Goal: Transaction & Acquisition: Purchase product/service

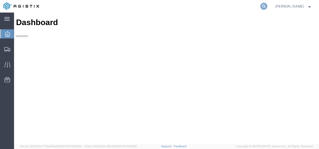
click at [268, 5] on icon at bounding box center [264, 6] width 7 height 7
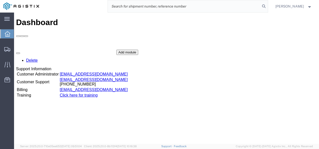
paste input "56979633"
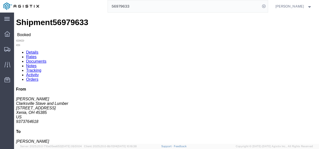
click div "Ship From Clarksville Stave and Lumber (Chuck Valentine) 2808 Jasper Road Xenia…"
drag, startPoint x: 149, startPoint y: 91, endPoint x: 151, endPoint y: 96, distance: 5.6
click div "Shipment Detail Ship From Clarksville Stave and Lumber (Chuck Valentine) 2808 J…"
click div "Ship From Clarksville Stave and Lumber (Chuck Valentine) 2808 Jasper Road Xenia…"
click div "Leg 1 - Truckload Vehicle 1: Flat Bed Number of trucks: 1"
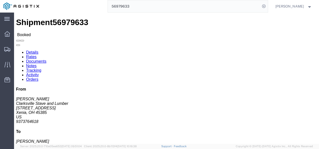
click div "Package Information Total shipment is made up of 9 packages containing 9 pieces…"
click div "Leg 1 - Truckload Vehicle 1: Flat Bed Number of trucks: 1"
click div "Ship From Clarksville Stave and Lumber (Chuck Valentine) 2808 Jasper Road Xenia…"
drag, startPoint x: 115, startPoint y: 86, endPoint x: 118, endPoint y: 85, distance: 3.1
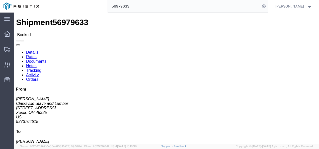
click div "Ship To 1808-LKQ Western Truck Parts (Ken McKnight) 1808 9090 Brighton Rd Hende…"
click at [152, 10] on input "56979633" at bounding box center [184, 6] width 153 height 12
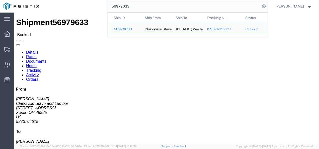
click at [152, 10] on input "56979633" at bounding box center [184, 6] width 153 height 12
paste input "874326"
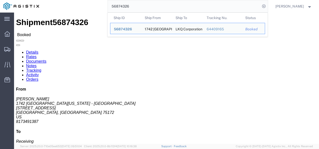
click h4 "Routing & Vehicle Information"
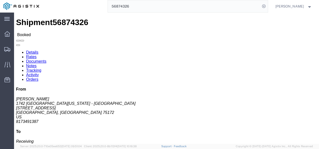
drag, startPoint x: 192, startPoint y: 93, endPoint x: 174, endPoint y: 108, distance: 23.8
click div "Shipment Detail Ship From 1742 North Texas - Wilmer (Chris Butler) 1742 500 Lav…"
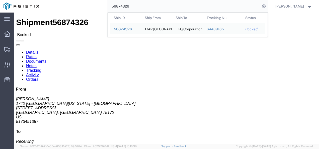
click at [135, 7] on input "56874326" at bounding box center [184, 6] width 153 height 12
paste input "790117"
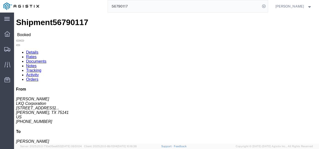
click div "Leg 1 - Truckload Vehicle 1: Standard Dry Van (53 Feet) Number of trucks: 1"
click at [17, 47] on span "Shipments" at bounding box center [16, 49] width 4 height 10
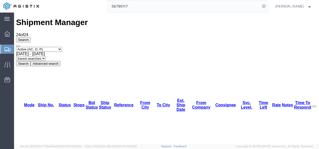
click at [159, 8] on input "56790117" at bounding box center [184, 6] width 153 height 12
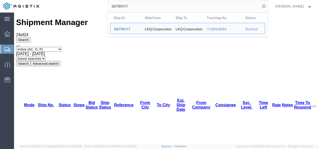
click at [159, 8] on input "56790117" at bounding box center [184, 6] width 153 height 12
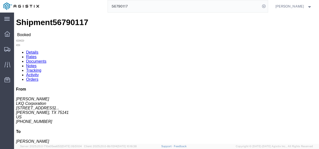
click div "Ship From LKQ Corporation (Cameron montgomery) 3239 415 North Interstate 45 Ser…"
click h4 "Routing & Vehicle Information"
drag, startPoint x: 164, startPoint y: 121, endPoint x: 160, endPoint y: 108, distance: 13.5
click div "Leg 1 - Truckload Vehicle 1: Standard Dry Van (53 Feet) Number of trucks: 1"
drag, startPoint x: 154, startPoint y: 96, endPoint x: 137, endPoint y: 44, distance: 54.8
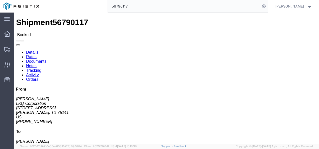
click div "Leg 1 - Truckload Vehicle 1: Standard Dry Van (53 Feet) Number of trucks: 1"
click at [147, 8] on input "56790117" at bounding box center [184, 6] width 153 height 12
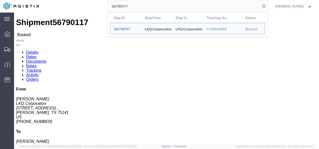
click at [147, 7] on input "56790117" at bounding box center [184, 6] width 153 height 12
paste input "874326"
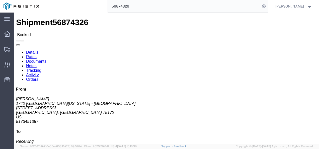
click div "Leg 1 - Truckload Vehicle 1: Standard Dry Van (53 Feet) Number of trucks: 1"
drag, startPoint x: 34, startPoint y: 63, endPoint x: 2, endPoint y: 59, distance: 32.6
click div "Ship From 1742 North Texas - Wilmer (Chris Butler) 1742 500 Lavender Rd Wilmer,…"
copy address "500 Lavender Rd Wilmer, TX 75172"
click h4 "Routing & Vehicle Information"
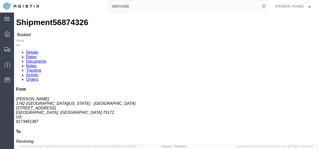
click div "Shipment Detail Ship From 1742 North Texas - Wilmer (Chris Butler) 1742 500 Lav…"
click at [147, 1] on input "56874326" at bounding box center [184, 6] width 153 height 12
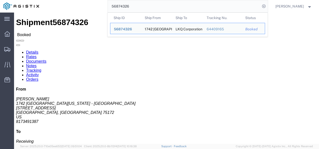
click at [147, 1] on input "56874326" at bounding box center [184, 6] width 153 height 12
paste input "978561"
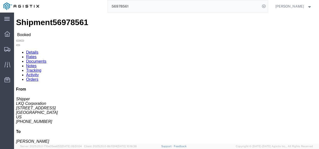
click div "Leg 1 - Truckload Vehicle 1: Standard Dry Van (53 Feet) Number of trucks: 1"
drag, startPoint x: 140, startPoint y: 91, endPoint x: 149, endPoint y: 118, distance: 28.8
click div "Leg 1 - Truckload Vehicle 1: Standard Dry Van (53 Feet) Number of trucks: 1"
click h4 "Routing & Vehicle Information"
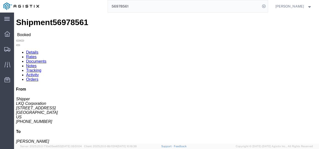
click div "Shipment Detail Ship From LKQ Corporation (Shipper) 1760 1714 W Mount Houston R…"
click div "Leg 1 - Truckload Vehicle 1: Standard Dry Van (53 Feet) Number of trucks: 1"
click at [168, 9] on input "56978561" at bounding box center [184, 6] width 153 height 12
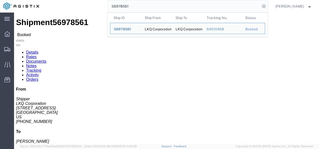
paste input "68773"
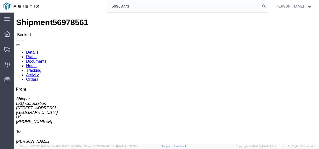
type input "56968773"
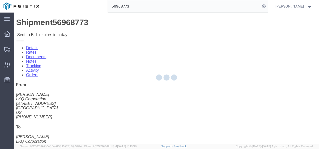
click at [145, 93] on div at bounding box center [166, 78] width 305 height 131
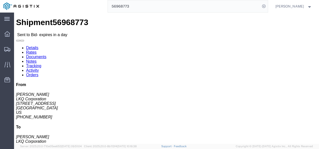
click link "Rates"
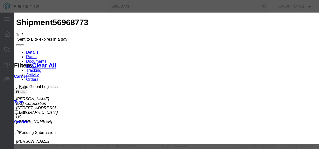
drag, startPoint x: 101, startPoint y: 57, endPoint x: 101, endPoint y: 61, distance: 3.8
select select "4622"
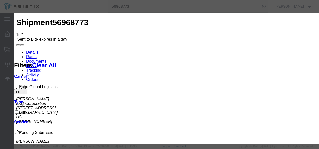
select select "13989"
drag, startPoint x: 228, startPoint y: 85, endPoint x: 260, endPoint y: 78, distance: 32.3
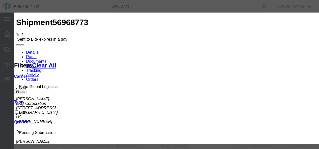
scroll to position [50, 0]
drag, startPoint x: 266, startPoint y: 87, endPoint x: 218, endPoint y: 87, distance: 47.4
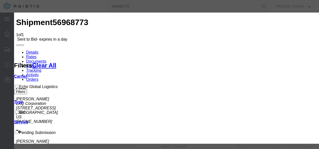
type input "2400"
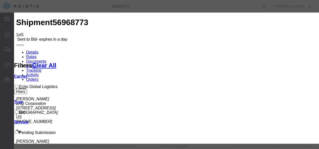
type input "gaks"
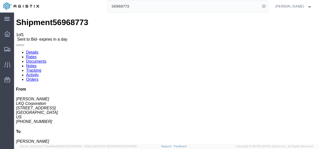
click at [34, 50] on link "Details" at bounding box center [32, 52] width 12 height 4
click div "Ship To LKQ Corporation (Buck Henry) 3021 24550 West 43rd Street Suite 100 Shaw…"
click div "Ship From LKQ Corporation (Reese Corley) 3064 1700 Westgate Pkwy SW Atlanta, GA…"
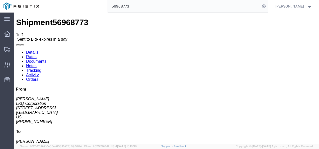
click div "Ship From LKQ Corporation (Reese Corley) 3064 1700 Westgate Pkwy SW Atlanta, GA…"
drag, startPoint x: 138, startPoint y: 106, endPoint x: 10, endPoint y: 43, distance: 143.6
click div "Leg 1 - Truckload Vehicle 1: Standard Dry Van (53 Feet) Number of trucks: 1"
click at [17, 48] on span "Shipments" at bounding box center [16, 49] width 4 height 10
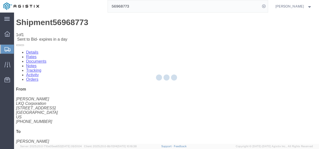
drag, startPoint x: 191, startPoint y: 121, endPoint x: 59, endPoint y: 97, distance: 134.6
click at [191, 121] on div at bounding box center [166, 78] width 305 height 131
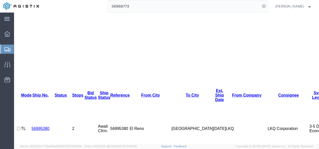
scroll to position [188, 0]
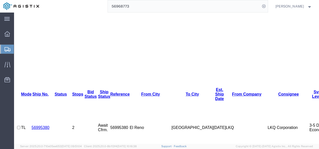
click at [166, 4] on input "56968773" at bounding box center [184, 6] width 153 height 12
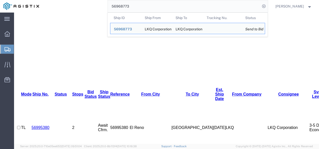
click at [166, 4] on input "56968773" at bounding box center [184, 6] width 153 height 12
paste input "78936"
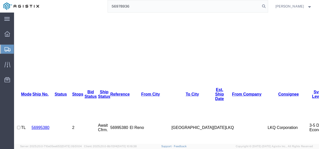
type input "56978936"
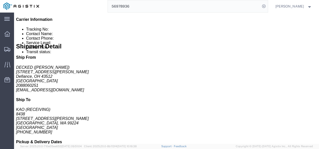
click button "Enter / Modify Bid"
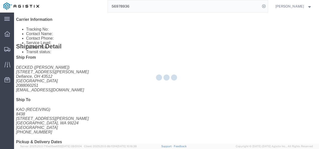
select select "4622"
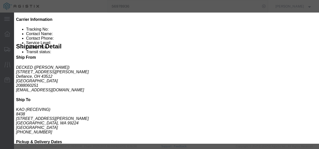
click link "ks_ga - Echo Global Logistics - TL Standard 3 - 5 Day"
drag, startPoint x: 255, startPoint y: 53, endPoint x: 172, endPoint y: 49, distance: 83.2
click div "Select 2 Day Service 3 Axle Winch Truck 3 to 5 Day Service 96L Domestic Flat Ra…"
type input "3500"
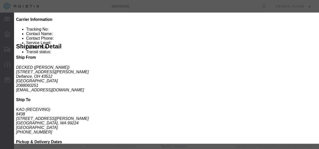
click button "Submit"
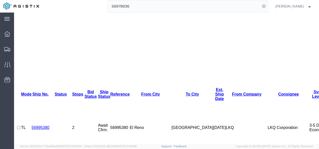
scroll to position [179, 0]
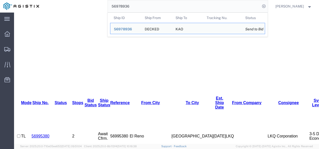
click at [156, 6] on input "56978936" at bounding box center [184, 6] width 153 height 12
click at [127, 13] on form "56978936 Ship ID Ship From Ship To Tracking Nu. Status Ship ID 56978936 Ship Fr…" at bounding box center [188, 6] width 161 height 13
click at [143, 5] on input "56978936" at bounding box center [184, 6] width 153 height 12
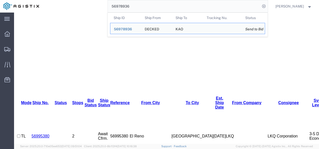
paste input "80"
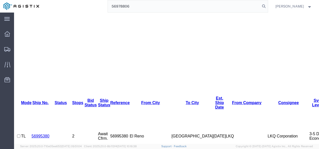
type input "56978806"
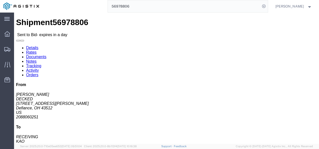
click div "Ship From DECKED (Ashley Schwarzman) 25401 Elliott Rd Defiance, OH 43512 United…"
click link "Notes"
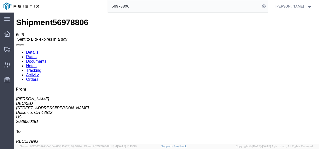
click at [35, 50] on link "Details" at bounding box center [32, 52] width 12 height 4
drag, startPoint x: 106, startPoint y: 85, endPoint x: 28, endPoint y: 80, distance: 78.5
click h4 "Routing & Vehicle Information"
click div "Leg 1 - Truckload Vehicle 1: Standard Dry Van (53 Feet) Number of trucks: 1"
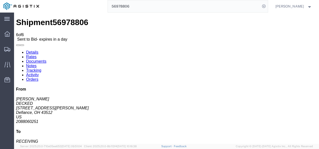
click div "Shipment Detail Ship From DECKED (Ashley Schwarzman) 25401 Elliott Rd Defiance,…"
click div "Leg 1 - Truckload Vehicle 1: Standard Dry Van (53 Feet) Number of trucks: 1"
drag, startPoint x: 167, startPoint y: 94, endPoint x: 191, endPoint y: 122, distance: 37.0
click div "Leg 1 - Truckload Vehicle 1: Standard Dry Van (53 Feet) Number of trucks: 1"
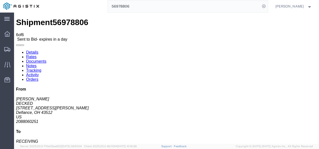
click at [137, 4] on input "56978806" at bounding box center [184, 6] width 153 height 12
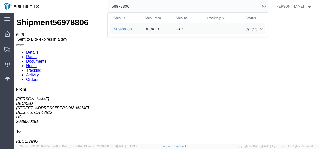
click at [137, 3] on input "56978806" at bounding box center [184, 6] width 153 height 12
click div "Ship From DECKED (Ashley Schwarzman) 25401 Elliott Rd Defiance, OH 43512 United…"
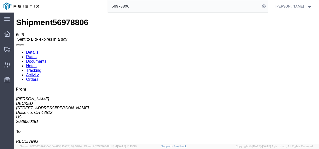
click div "Leg 1 - Truckload Vehicle 1: Standard Dry Van (53 Feet) Number of trucks: 1"
click div "Ship From DECKED (Ashley Schwarzman) 25401 Elliott Rd Defiance, OH 43512 United…"
click link "Rates"
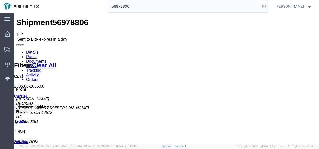
drag, startPoint x: 201, startPoint y: 118, endPoint x: 209, endPoint y: 131, distance: 14.4
click at [27, 50] on link "Details" at bounding box center [32, 52] width 12 height 4
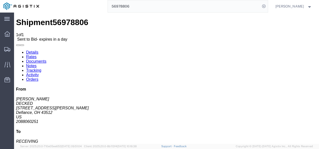
drag, startPoint x: 153, startPoint y: 94, endPoint x: 157, endPoint y: 91, distance: 4.4
click div "Leg 1 - Truckload Vehicle 1: Standard Dry Van (53 Feet) Number of trucks: 1"
click button "Enter / Modify Bid"
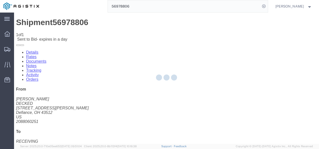
select select "4622"
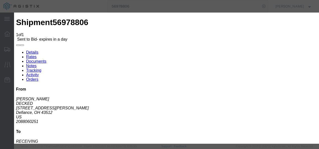
click link "ks_ga - Echo Global Logistics - TL Standard 3 - 5 Day"
drag, startPoint x: 260, startPoint y: 77, endPoint x: 139, endPoint y: 75, distance: 121.0
click div "Mode Select Air Less than Truckload Multi-Leg Ocean Freight Rail Small Parcel T…"
type input "2500"
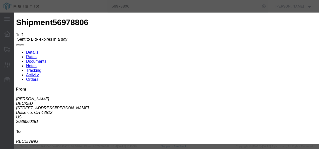
click button "Submit"
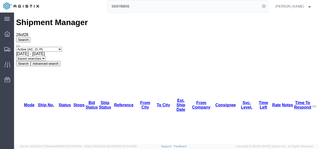
click at [141, 4] on input "56978806" at bounding box center [184, 6] width 153 height 12
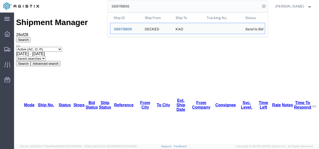
click at [141, 4] on input "56978806" at bounding box center [184, 6] width 153 height 12
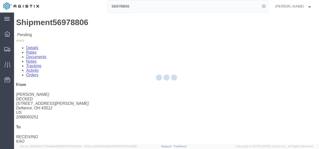
click at [276, 136] on div at bounding box center [166, 78] width 305 height 131
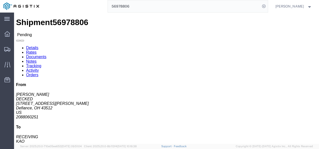
click button "Enter / Modify Bid"
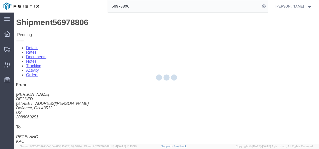
select select "4622"
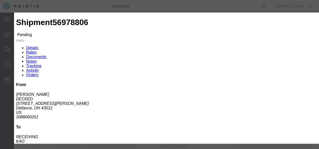
click link "ks_ga - Echo Global Logistics - TL Standard 3 - 5 Day"
drag, startPoint x: 260, startPoint y: 26, endPoint x: 185, endPoint y: 25, distance: 75.3
click div "Select 2 Day Service 3 Axle Winch Truck 3 to 5 Day Service 96L Domestic Flat Ra…"
type input "2400"
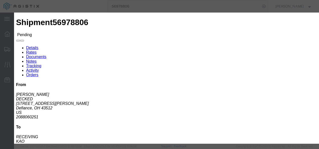
click button "Submit"
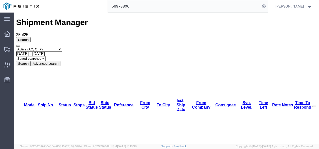
click at [138, 1] on input "56978806" at bounding box center [184, 6] width 153 height 12
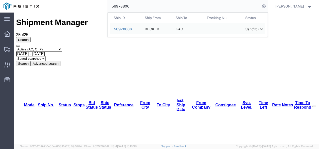
click at [138, 1] on input "56978806" at bounding box center [184, 6] width 153 height 12
paste input "65579"
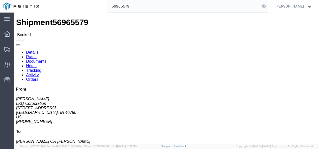
click div "Ship From LKQ Corporation (CAMI OWENS) 3238 1870 Riverfork Drive W Huntington, …"
drag, startPoint x: 166, startPoint y: 75, endPoint x: 167, endPoint y: 80, distance: 4.4
click div "Ship From LKQ Corporation (CAMI OWENS) 3238 1870 Riverfork Drive W Huntington, …"
drag, startPoint x: 181, startPoint y: 93, endPoint x: 185, endPoint y: 112, distance: 19.6
click div "Leg 1 - Truckload Vehicle 1: Standard Dry Van (53 Feet) Number of trucks: 1"
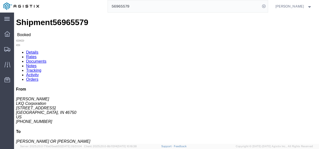
drag, startPoint x: 166, startPoint y: 90, endPoint x: 151, endPoint y: 21, distance: 70.7
click div "Shipment Detail Ship From LKQ Corporation (CAMI OWENS) 3238 1870 Riverfork Driv…"
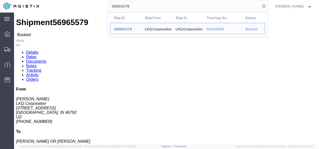
click at [161, 4] on input "56965579" at bounding box center [184, 6] width 153 height 12
paste input "86138"
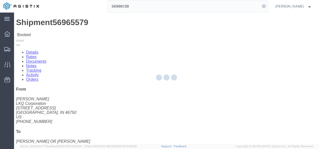
drag, startPoint x: 163, startPoint y: 96, endPoint x: 175, endPoint y: 148, distance: 53.8
click at [163, 98] on div at bounding box center [166, 78] width 305 height 131
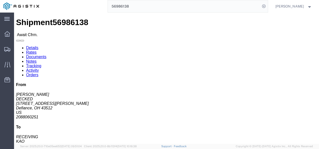
drag, startPoint x: 104, startPoint y: 83, endPoint x: 141, endPoint y: 96, distance: 38.8
click h4 "Routing & Vehicle Information"
drag, startPoint x: 177, startPoint y: 92, endPoint x: 160, endPoint y: 43, distance: 52.2
click div "Shipment Detail Ship From DECKED (Ashley Schwarzman) 25401 Elliot Rd Defiance, …"
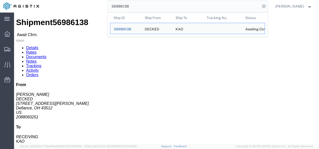
click at [142, 1] on input "56986138" at bounding box center [184, 6] width 153 height 12
click at [142, 4] on input "56986138" at bounding box center [184, 6] width 153 height 12
paste input "68773"
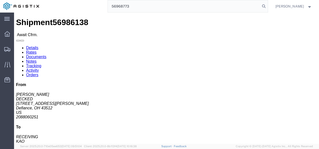
type input "56968773"
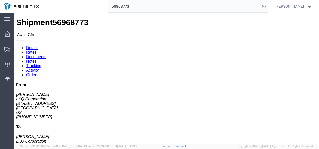
click div "Leg 1 - Truckload Vehicle 1: Standard Dry Van (53 Feet) Number of trucks: 1"
click link "Rates"
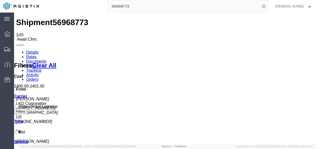
drag, startPoint x: 130, startPoint y: 105, endPoint x: 23, endPoint y: 102, distance: 107.2
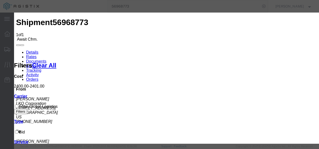
type input "129837219873987"
type input "987213987"
type input "987213872198798"
drag, startPoint x: 229, startPoint y: 103, endPoint x: 267, endPoint y: 116, distance: 40.3
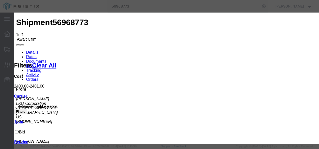
type input "12983721987398797"
drag, startPoint x: 240, startPoint y: 99, endPoint x: 270, endPoint y: 106, distance: 31.7
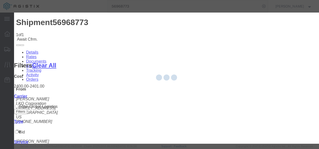
click at [274, 118] on div at bounding box center [166, 78] width 305 height 131
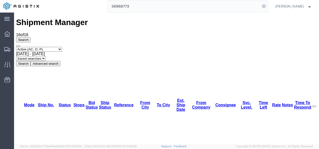
click at [174, 3] on input "56968773" at bounding box center [184, 6] width 153 height 12
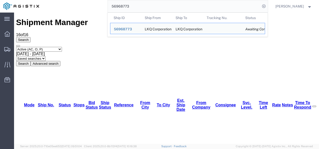
click at [174, 3] on input "56968773" at bounding box center [184, 6] width 153 height 12
paste input "95380"
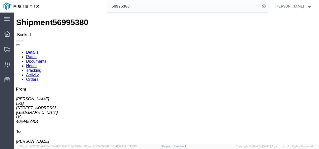
drag, startPoint x: 140, startPoint y: 74, endPoint x: 162, endPoint y: 85, distance: 24.8
click div
click div "Leg 1 - Truckload Vehicle 1: Standard Dry Van (53 Feet) Number of trucks: 1"
click h4 "Routing & Vehicle Information"
click at [145, 6] on input "56995380" at bounding box center [184, 6] width 153 height 12
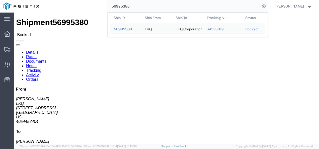
click at [144, 6] on input "56995380" at bounding box center [184, 6] width 153 height 12
drag, startPoint x: 143, startPoint y: 6, endPoint x: 135, endPoint y: 5, distance: 7.8
click at [142, 6] on input "56995380" at bounding box center [184, 6] width 153 height 12
click at [136, 4] on input "56995380" at bounding box center [184, 6] width 153 height 12
click at [137, 4] on input "56995380" at bounding box center [184, 6] width 153 height 12
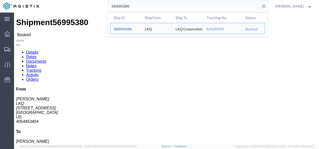
click at [137, 4] on input "56995380" at bounding box center [184, 6] width 153 height 12
paste input "6308"
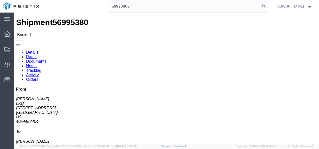
type input "56996308"
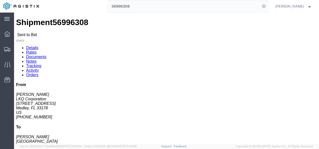
click div
click link "Rates"
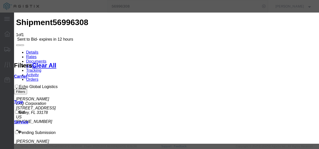
drag, startPoint x: 82, startPoint y: 60, endPoint x: 86, endPoint y: 76, distance: 16.9
select select "4622"
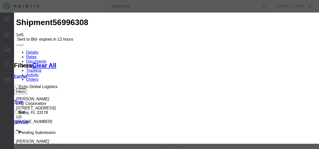
select select "13989"
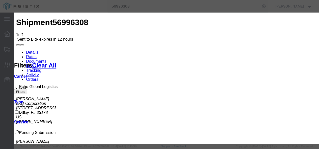
type input "218739"
type input "2375"
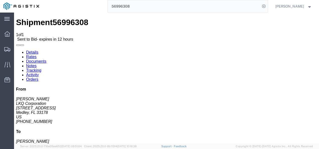
click at [33, 50] on link "Details" at bounding box center [32, 52] width 12 height 4
click button "Enter / Modify Bid"
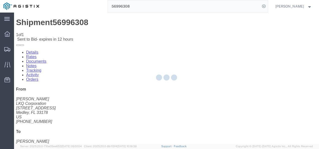
select select "4622"
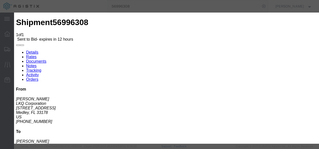
click link "218739 - Echo Global Logistics - TL Standard 3 - 5 Day"
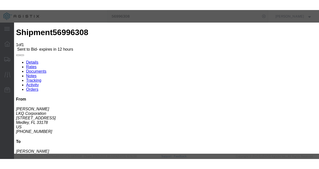
scroll to position [25, 0]
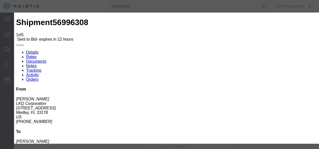
drag, startPoint x: 258, startPoint y: 78, endPoint x: 213, endPoint y: 76, distance: 44.2
click div "Select 2 Day Service 3 Axle Winch Truck 3 to 5 Day Service 96L Domestic Flat Ra…"
type input "2550"
click button "Submit"
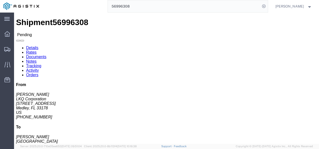
click div "Leg 1 - Truckload Vehicle 1: Standard Dry Van (53 Feet) Number of trucks: 1"
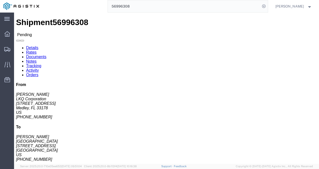
click at [190, 2] on input "56996308" at bounding box center [184, 6] width 153 height 12
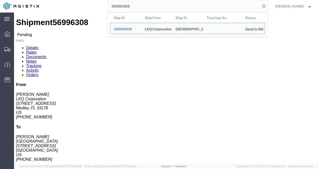
click at [190, 2] on input "56996308" at bounding box center [184, 6] width 153 height 12
paste input "39222"
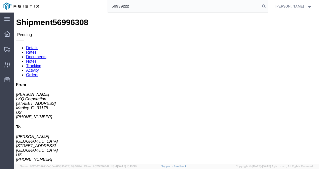
type input "56939222"
click h4 "Routing & Vehicle Information"
drag, startPoint x: 106, startPoint y: 91, endPoint x: 70, endPoint y: 56, distance: 51.0
click h4 "Routing & Vehicle Information"
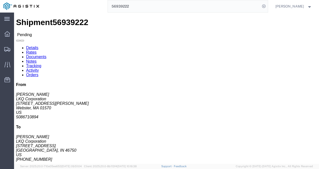
click link "Rates"
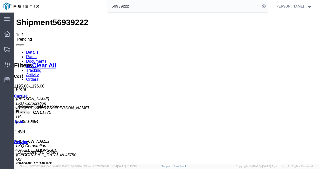
click at [33, 50] on link "Details" at bounding box center [32, 52] width 12 height 4
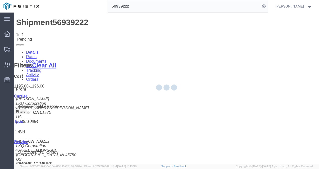
click at [172, 109] on div at bounding box center [166, 88] width 305 height 151
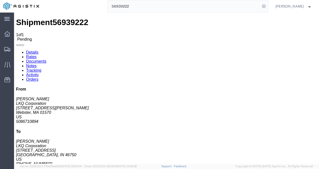
click div "Shipment Detail Ship From LKQ Corporation (Philip Jarmolowicz) 1321 4 Old Dougl…"
click div "Leg 1 - Truckload Vehicle 1: Standard Dry Van (53 Feet) Number of trucks: 1"
click div "Shipment Detail Ship From LKQ Corporation (Philip Jarmolowicz) 1321 4 Old Dougl…"
click div "Leg 1 - Truckload Vehicle 1: Standard Dry Van (53 Feet) Number of trucks: 1"
click button "Enter / Modify Bid"
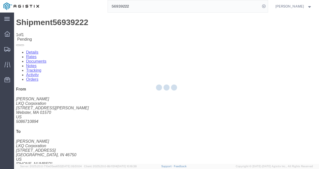
select select "4622"
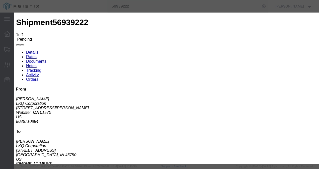
click li "ks_ga - Echo Global Logistics - TL Standard 3 - 5 Day"
drag, startPoint x: 79, startPoint y: 48, endPoint x: 91, endPoint y: 45, distance: 12.8
click link "ks_ga - Echo Global Logistics - TL Standard 3 - 5 Day"
drag, startPoint x: 259, startPoint y: 53, endPoint x: 216, endPoint y: 52, distance: 42.5
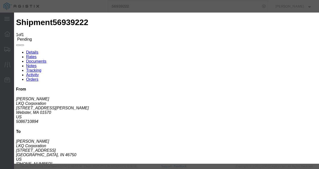
click div "Select 2 Day Service 3 Axle Winch Truck 3 to 5 Day Service 96L Domestic Flat Ra…"
type input "1170"
click button "Submit"
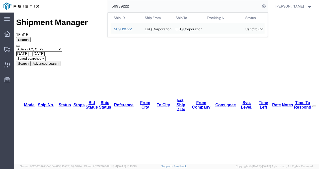
click at [168, 8] on input "56939222" at bounding box center [184, 6] width 153 height 12
paste input "64040"
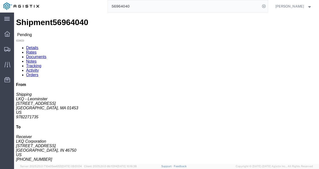
click div
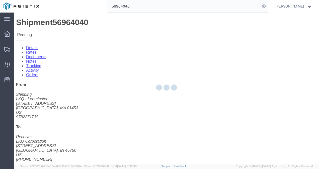
click div "Ship From LKQ - Leominster (Shipping) 1325 1525 Central Street Leominster, MA 0…"
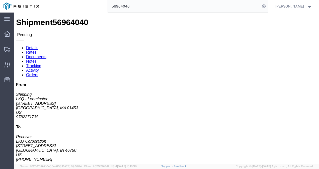
click div "Ship From LKQ - Leominster (Shipping) 1325 1525 Central Street Leominster, MA 0…"
click div "Shipment Detail Ship From LKQ - Leominster (Shipping) 1325 1525 Central Street …"
drag, startPoint x: 125, startPoint y: 86, endPoint x: 101, endPoint y: 106, distance: 31.3
click div "Leg 1 - Truckload Vehicle 1: Standard Dry Van (53 Feet) Number of trucks: 1"
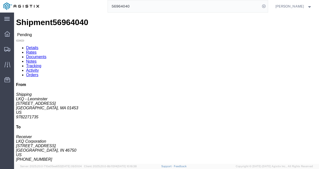
click link "Rates"
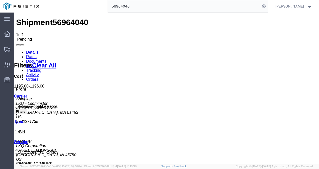
click at [28, 50] on link "Details" at bounding box center [32, 52] width 12 height 4
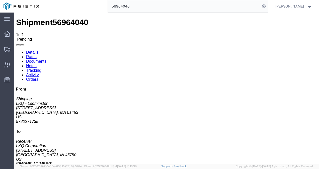
click div "Shipment Detail Ship From LKQ - Leominster (Shipping) 1325 1525 Central Street …"
drag, startPoint x: 172, startPoint y: 91, endPoint x: 153, endPoint y: 91, distance: 18.3
click h4 "Routing & Vehicle Information"
click at [132, 5] on input "56964040" at bounding box center [184, 6] width 153 height 12
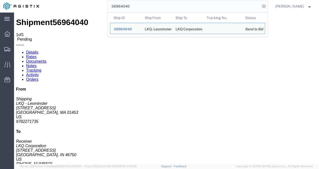
click at [132, 5] on input "56964040" at bounding box center [184, 6] width 153 height 12
paste input "86125"
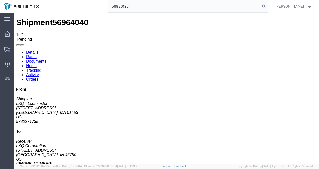
type input "56986125"
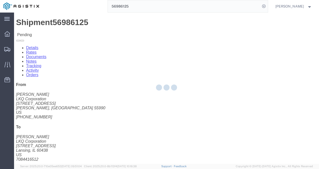
click at [159, 97] on div at bounding box center [166, 88] width 305 height 151
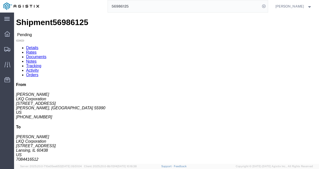
click link "Rates"
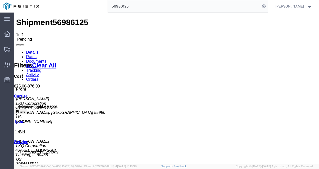
click at [29, 50] on link "Details" at bounding box center [32, 52] width 12 height 4
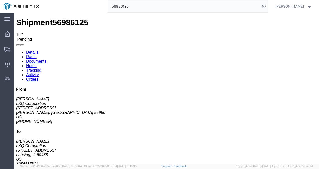
click button "Enter / Modify Bid"
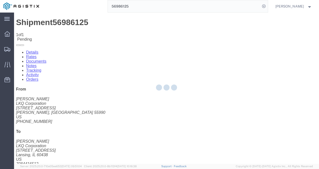
select select "4622"
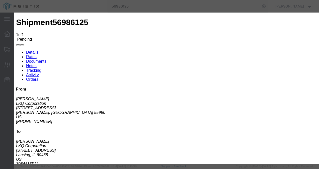
click link "ks_ga - Echo Global Logistics - TL Standard 3 - 5 Day"
drag, startPoint x: 254, startPoint y: 77, endPoint x: 212, endPoint y: 76, distance: 41.9
click div "Select 2 Day Service 3 Axle Winch Truck 3 to 5 Day Service 96L Domestic Flat Ra…"
type input "850"
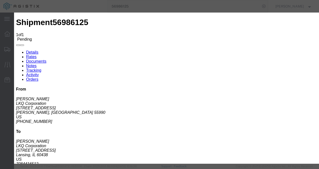
click button "Submit"
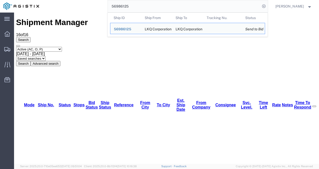
click at [163, 4] on input "56986125" at bounding box center [184, 6] width 153 height 12
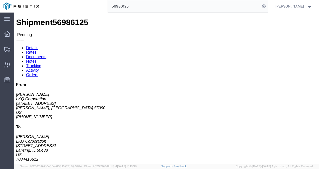
click div
click div "Shipment Detail Ship From LKQ Corporation (Matthew Tangen) 1869 125 Gold St S W…"
click at [150, 1] on input "56986125" at bounding box center [184, 6] width 153 height 12
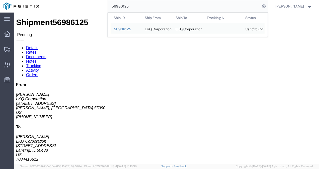
click at [150, 1] on input "56986125" at bounding box center [184, 6] width 153 height 12
paste input "0761"
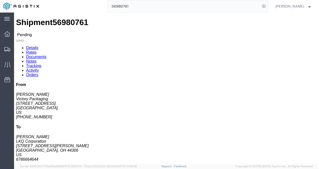
click div "Shipment Detail Ship From Victory Packaging (Steve) 31740 Enterprise Drive Livo…"
click link "Rates"
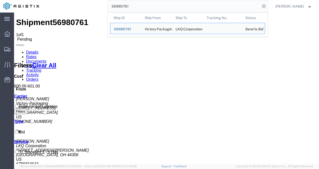
click at [181, 4] on input "56980761" at bounding box center [184, 6] width 153 height 12
paste input "3112"
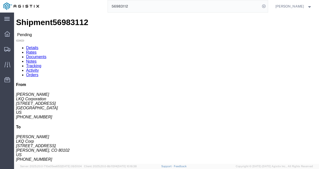
click div
click div "Ship From LKQ Corporation (Jesse Faust) 1530 26548 Chippendale Ave West Northfi…"
click link "Rates"
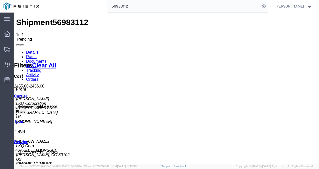
drag, startPoint x: 160, startPoint y: 112, endPoint x: 164, endPoint y: 113, distance: 4.1
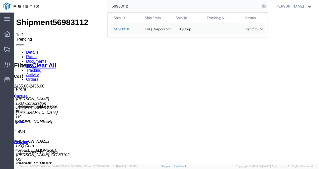
click at [142, 4] on input "56983112" at bounding box center [184, 6] width 153 height 12
paste input "56983112"
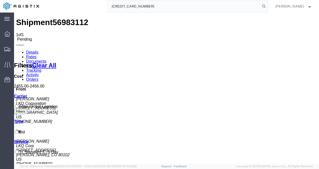
click at [142, 3] on input "5698311256983112" at bounding box center [184, 6] width 153 height 12
paste input "search"
type input "56983112"
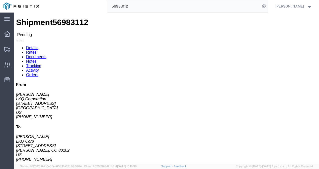
drag, startPoint x: 181, startPoint y: 70, endPoint x: 172, endPoint y: 76, distance: 10.3
click div "Ship From LKQ Corporation (Jesse Faust) 1530 26548 Chippendale Ave West Northfi…"
click button "Enter / Modify Bid"
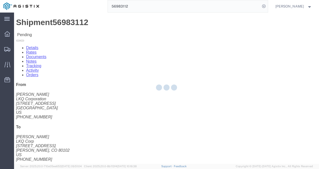
select select "4622"
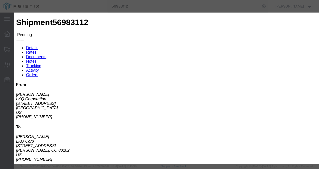
click link "ks_ga - Echo Global Logistics - TL Standard 3 - 5 Day"
drag, startPoint x: 265, startPoint y: 53, endPoint x: 194, endPoint y: 51, distance: 70.6
click div "Select 2 Day Service 3 Axle Winch Truck 3 to 5 Day Service 96L Domestic Flat Ra…"
type input "2650"
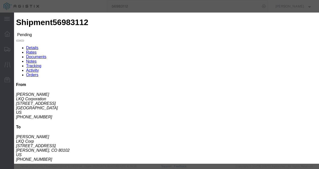
click button "Submit"
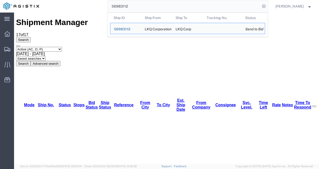
click at [127, 4] on input "56983112" at bounding box center [184, 6] width 153 height 12
paste input "64040"
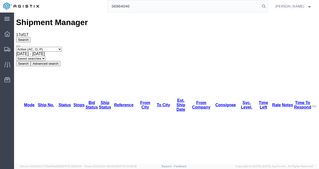
type input "56964040"
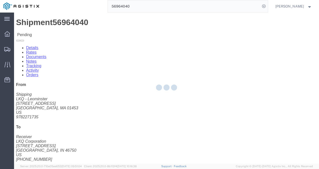
drag, startPoint x: 140, startPoint y: 86, endPoint x: 137, endPoint y: 85, distance: 3.4
click div "Shipment Detail Ship From LKQ - Leominster (Shipping) 1325 1525 Central Street …"
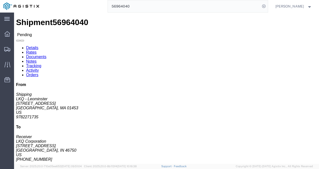
click link "Rates"
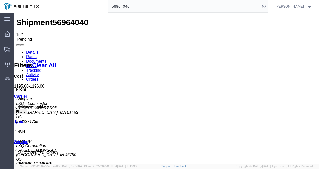
click at [35, 50] on link "Details" at bounding box center [32, 52] width 12 height 4
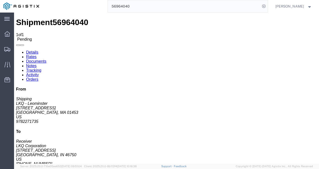
click div "Shipment Detail Ship From LKQ - Leominster (Shipping) 1325 1525 Central Street …"
click div "Ship From LKQ - Leominster (Shipping) 1325 1525 Central Street Leominster, MA 0…"
click div "Enter / Modify Bid Withdraw Bid"
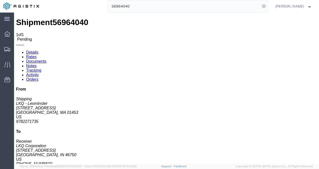
click button "Enter / Modify Bid"
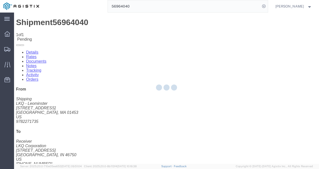
select select "4622"
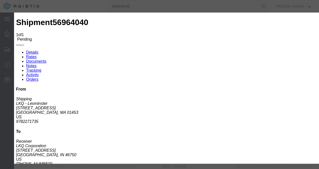
click link "ks_ga - Echo Global Logistics - TL Standard 3 - 5 Day"
click h3 "Legs"
drag, startPoint x: 260, startPoint y: 103, endPoint x: 170, endPoint y: 101, distance: 89.1
click div "Select 2 Day Service 3 Axle Winch Truck 3 to 5 Day Service 96L Domestic Flat Ra…"
type input "1175"
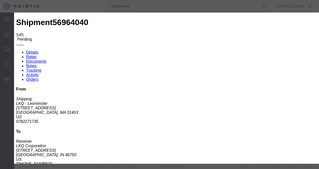
click button "Submit"
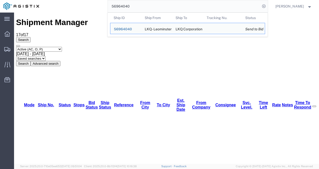
drag, startPoint x: 158, startPoint y: 0, endPoint x: 76, endPoint y: 4, distance: 82.4
click at [76, 4] on div "56964040 Ship ID Ship From Ship To Tracking Nu. Status Ship ID 56964040 Ship Fr…" at bounding box center [155, 6] width 225 height 13
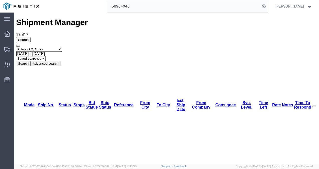
paste input "96068"
type input "56996068"
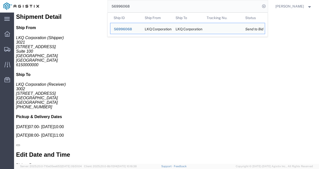
scroll to position [226, 0]
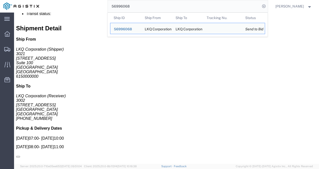
click address "(KEITH PHILLIPS) 8163322452 kaphillips@lkqcorp.com"
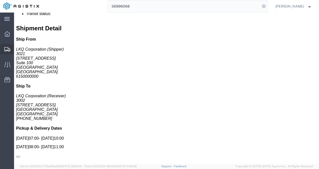
click at [17, 48] on span "Shipments" at bounding box center [16, 49] width 4 height 10
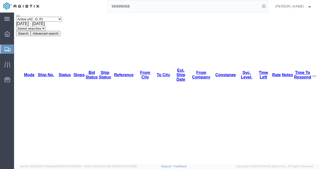
scroll to position [35, 0]
